Goal: Transaction & Acquisition: Book appointment/travel/reservation

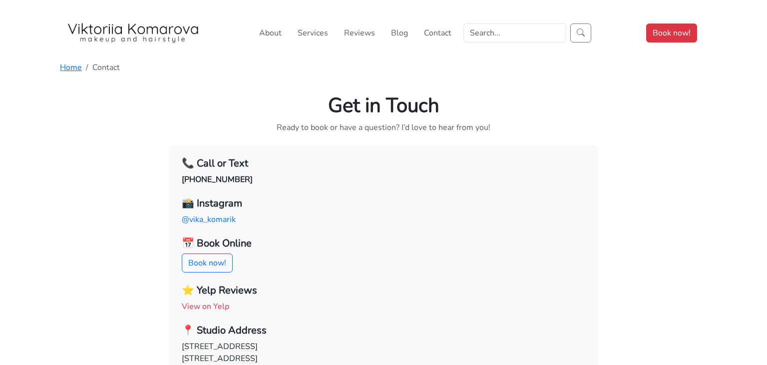
click at [144, 39] on img at bounding box center [133, 33] width 135 height 20
click at [167, 27] on img at bounding box center [133, 33] width 135 height 20
click at [302, 35] on link "Services" at bounding box center [313, 33] width 38 height 20
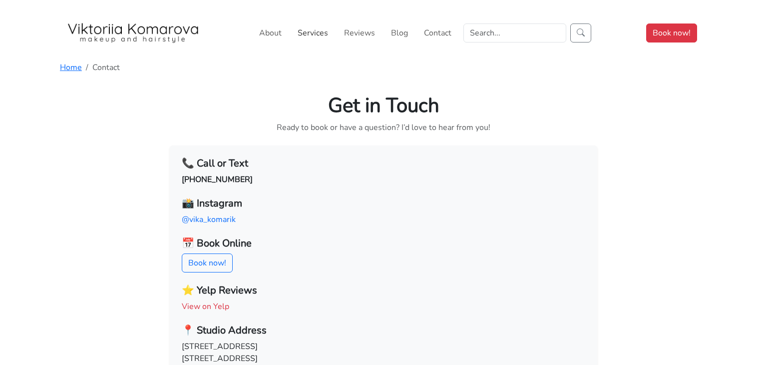
click at [302, 35] on link "Services" at bounding box center [313, 33] width 38 height 20
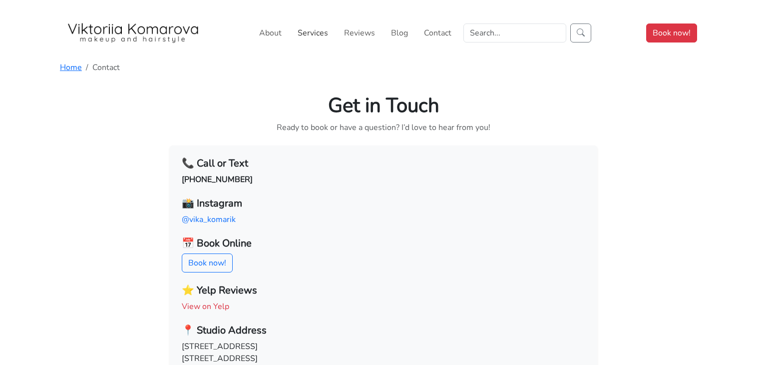
click at [302, 35] on link "Services" at bounding box center [313, 33] width 38 height 20
click at [308, 31] on link "Services" at bounding box center [313, 33] width 38 height 20
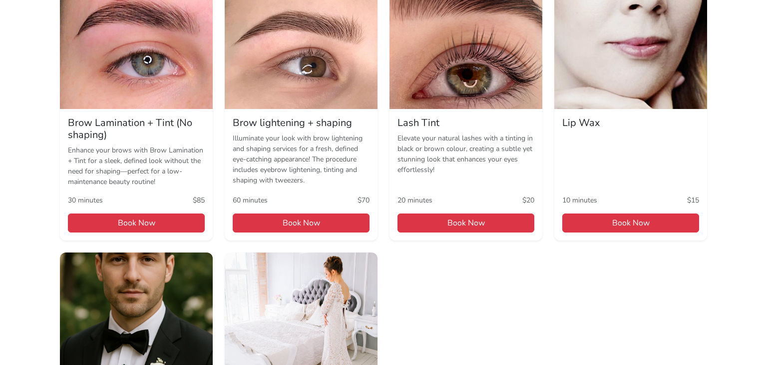
scroll to position [1110, 0]
